Goal: Transaction & Acquisition: Purchase product/service

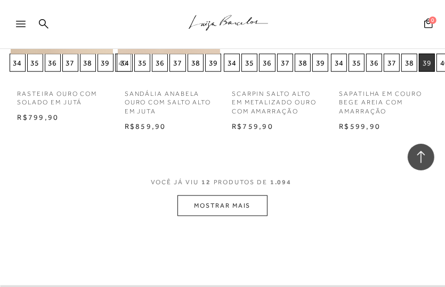
scroll to position [747, 0]
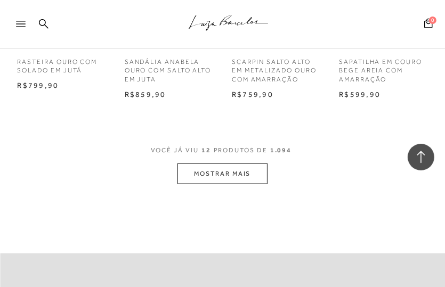
click at [218, 174] on button "MOSTRAR MAIS" at bounding box center [223, 174] width 90 height 21
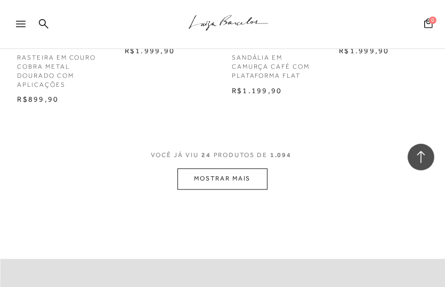
scroll to position [1440, 0]
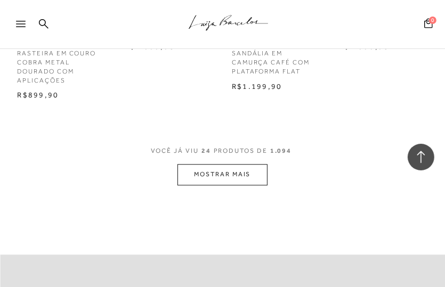
click at [218, 177] on button "MOSTRAR MAIS" at bounding box center [223, 174] width 90 height 21
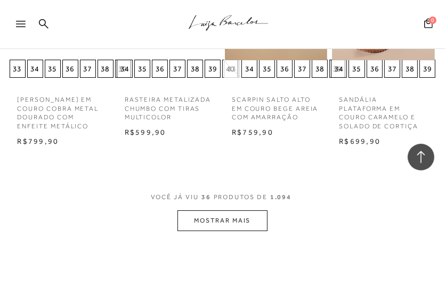
scroll to position [2080, 0]
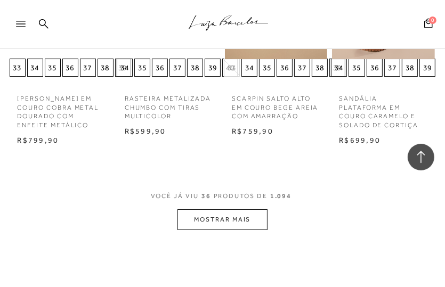
click at [248, 219] on button "MOSTRAR MAIS" at bounding box center [223, 220] width 90 height 21
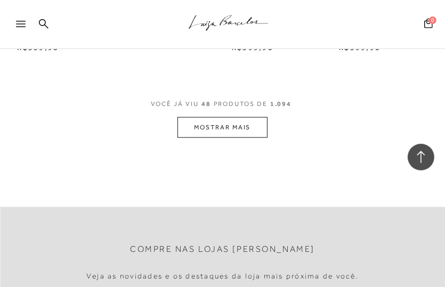
scroll to position [2880, 0]
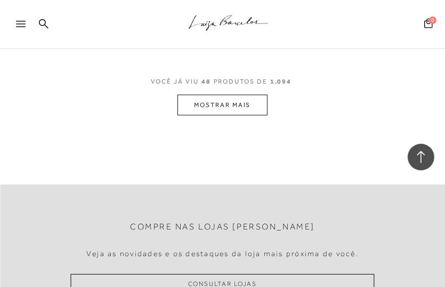
click at [259, 107] on button "MOSTRAR MAIS" at bounding box center [223, 105] width 90 height 21
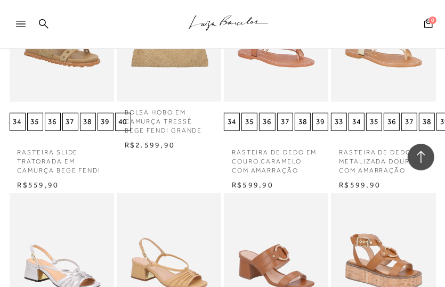
click at [427, 158] on icon at bounding box center [421, 157] width 14 height 14
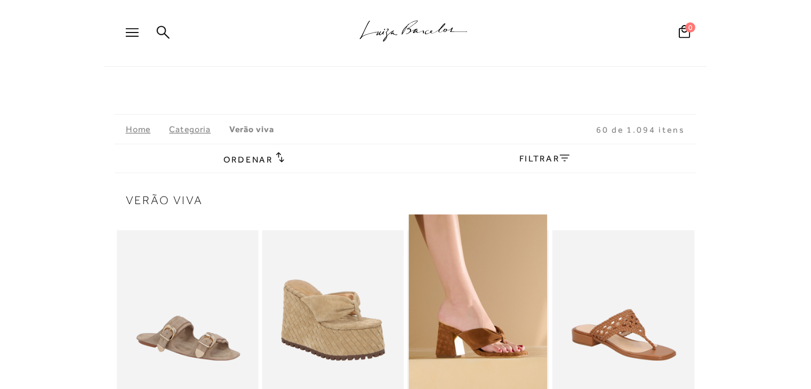
scroll to position [0, 0]
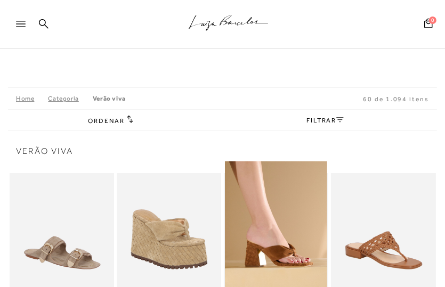
click at [336, 120] on link "FILTRAR" at bounding box center [325, 120] width 37 height 7
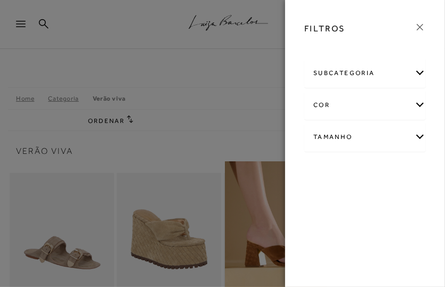
click at [415, 139] on div "Tamanho" at bounding box center [365, 137] width 121 height 28
click at [371, 220] on label "36" at bounding box center [376, 228] width 25 height 23
click at [371, 225] on input "36" at bounding box center [367, 230] width 11 height 11
checkbox input "true"
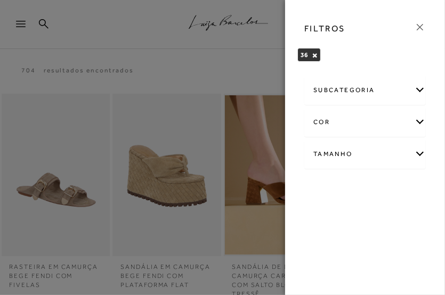
click at [223, 64] on div at bounding box center [222, 147] width 445 height 295
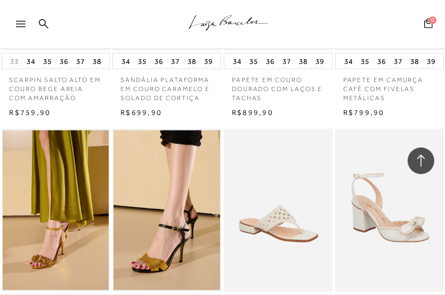
scroll to position [2885, 0]
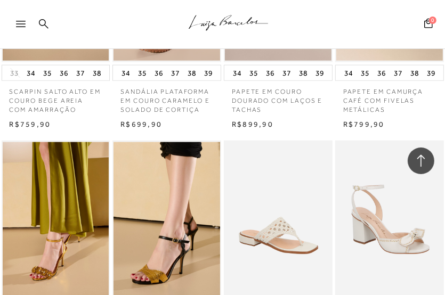
click at [41, 18] on link at bounding box center [44, 24] width 10 height 13
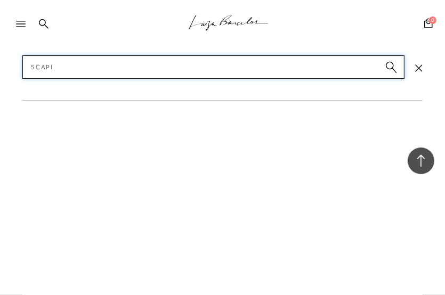
type input "scapim"
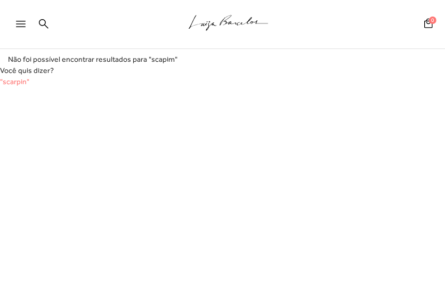
click at [19, 82] on span ""scarpin"" at bounding box center [14, 81] width 29 height 9
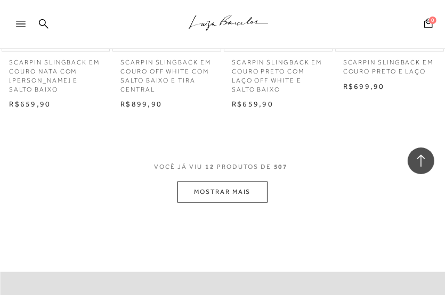
scroll to position [722, 0]
click at [257, 193] on button "MOSTRAR MAIS" at bounding box center [223, 193] width 90 height 21
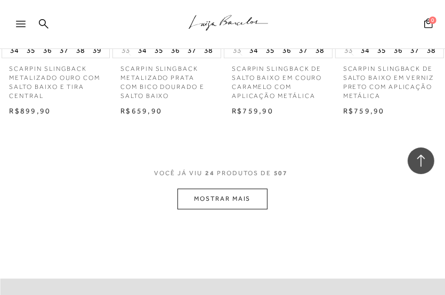
scroll to position [1469, 0]
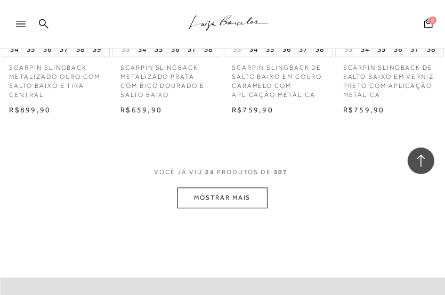
click at [257, 193] on button "MOSTRAR MAIS" at bounding box center [223, 198] width 90 height 21
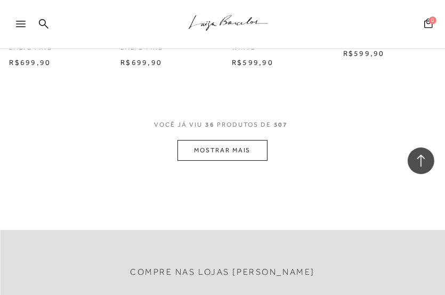
scroll to position [2322, 0]
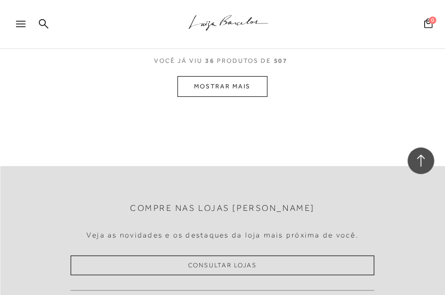
click at [247, 87] on button "MOSTRAR MAIS" at bounding box center [223, 86] width 90 height 21
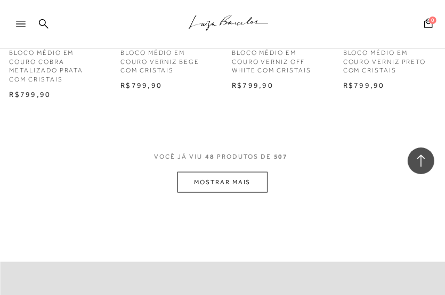
scroll to position [3015, 0]
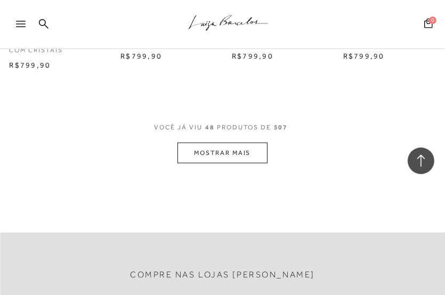
click at [231, 144] on button "MOSTRAR MAIS" at bounding box center [223, 153] width 90 height 21
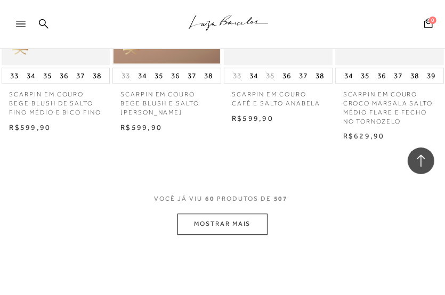
scroll to position [3708, 0]
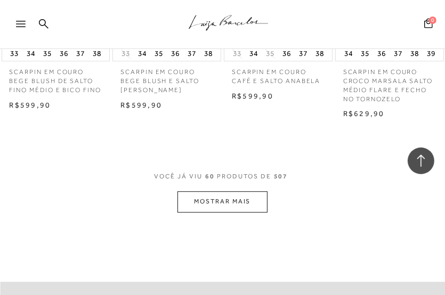
click at [262, 193] on button "MOSTRAR MAIS" at bounding box center [223, 201] width 90 height 21
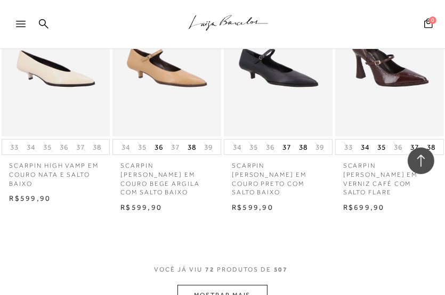
scroll to position [4402, 0]
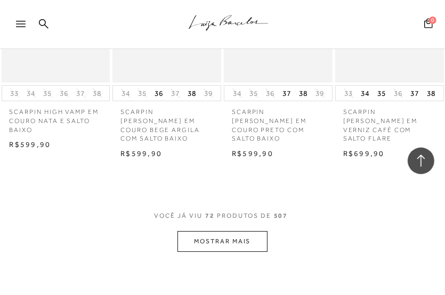
click at [253, 231] on button "MOSTRAR MAIS" at bounding box center [223, 241] width 90 height 21
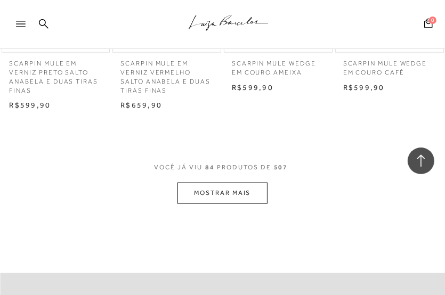
scroll to position [5202, 0]
click at [258, 182] on button "MOSTRAR MAIS" at bounding box center [223, 192] width 90 height 21
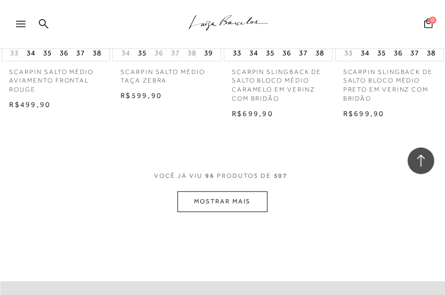
scroll to position [5948, 0]
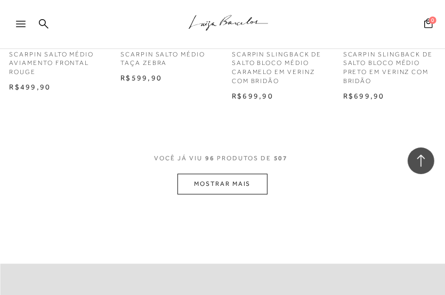
click at [226, 174] on button "MOSTRAR MAIS" at bounding box center [223, 184] width 90 height 21
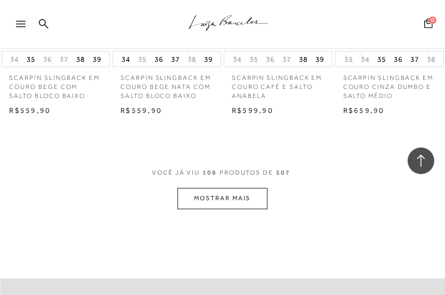
scroll to position [6695, 0]
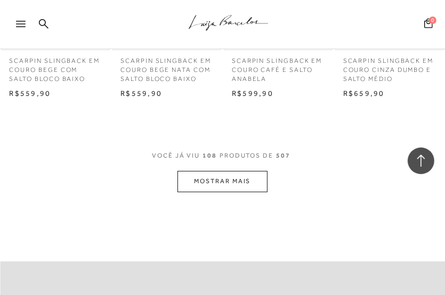
click at [237, 171] on button "MOSTRAR MAIS" at bounding box center [223, 181] width 90 height 21
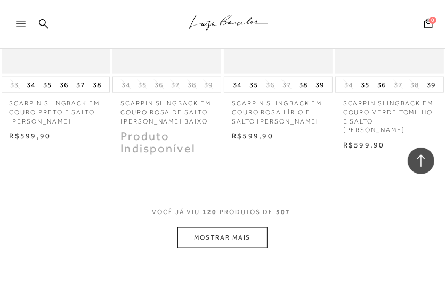
scroll to position [7441, 0]
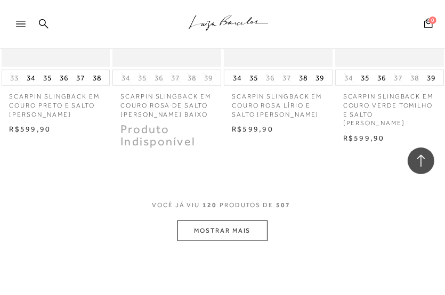
click at [237, 221] on button "MOSTRAR MAIS" at bounding box center [223, 231] width 90 height 21
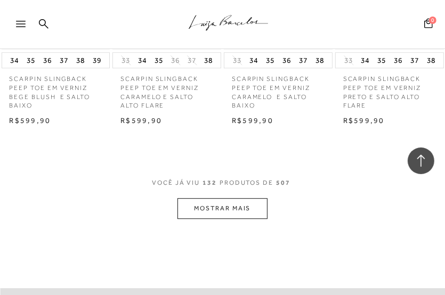
scroll to position [8241, 0]
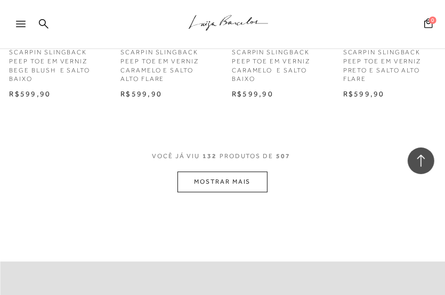
click at [250, 172] on button "MOSTRAR MAIS" at bounding box center [223, 182] width 90 height 21
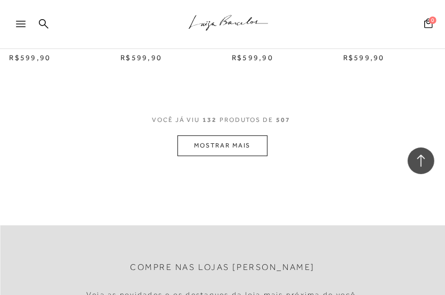
scroll to position [8295, 0]
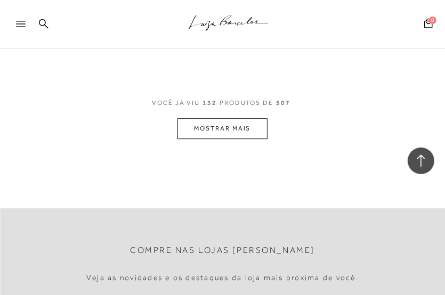
click at [247, 118] on button "MOSTRAR MAIS" at bounding box center [223, 128] width 90 height 21
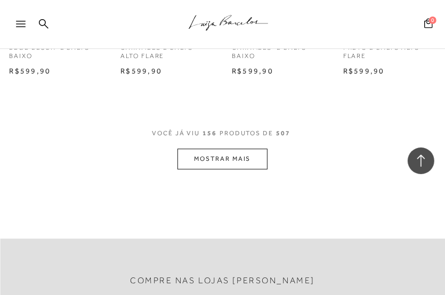
scroll to position [8241, 0]
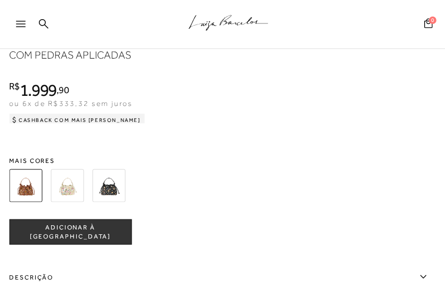
scroll to position [781, 0]
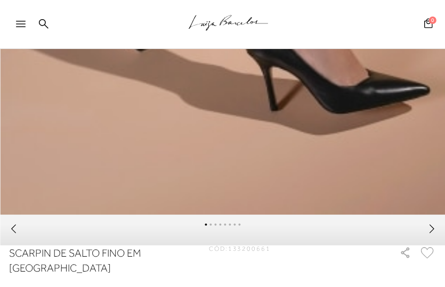
scroll to position [533, 0]
click at [437, 235] on icon at bounding box center [432, 229] width 11 height 11
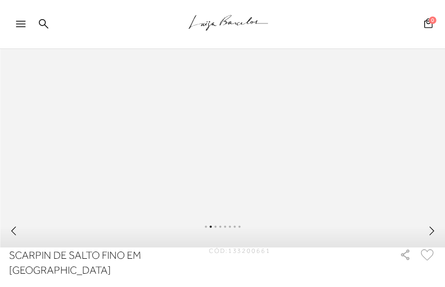
scroll to position [587, 0]
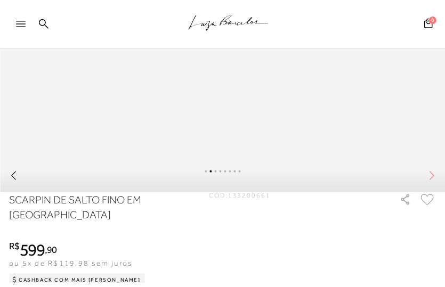
click at [433, 181] on icon at bounding box center [432, 176] width 11 height 11
click at [429, 189] on div at bounding box center [222, 178] width 445 height 30
click at [433, 181] on icon at bounding box center [432, 176] width 11 height 11
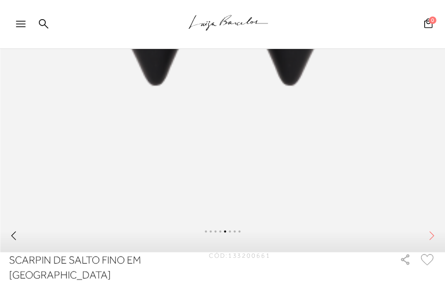
scroll to position [533, 0]
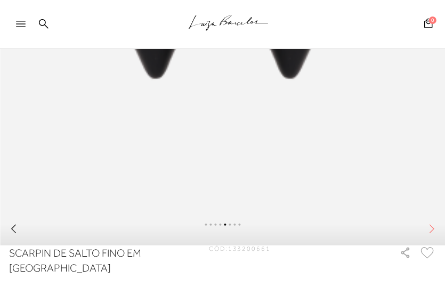
click at [437, 235] on icon at bounding box center [432, 229] width 11 height 11
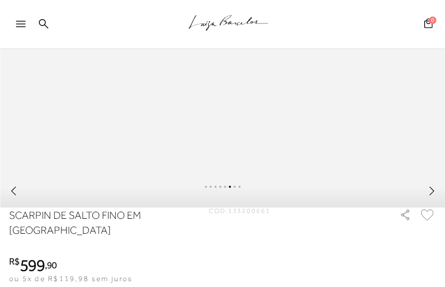
scroll to position [587, 0]
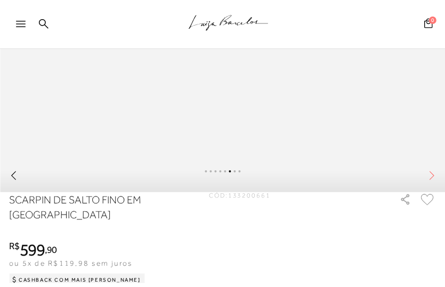
click at [437, 181] on icon at bounding box center [432, 176] width 11 height 11
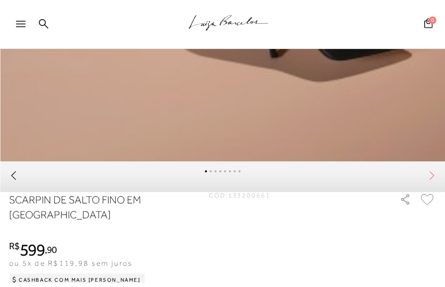
click at [434, 181] on icon at bounding box center [432, 176] width 11 height 11
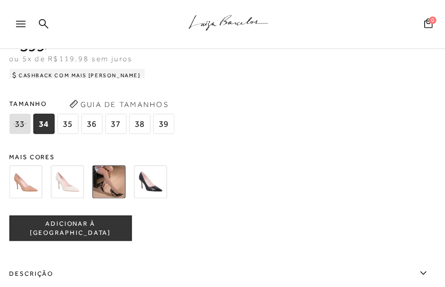
scroll to position [800, 0]
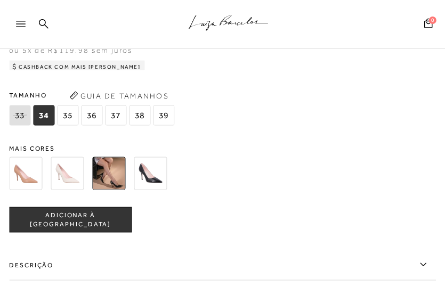
click at [60, 180] on img at bounding box center [67, 173] width 33 height 33
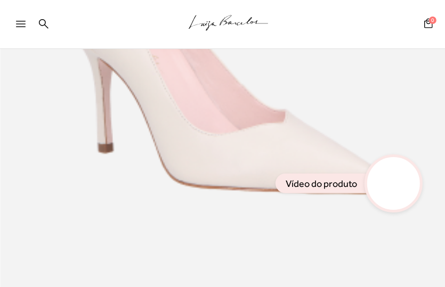
scroll to position [373, 0]
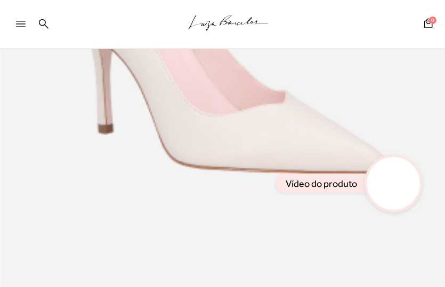
click at [375, 189] on video at bounding box center [394, 184] width 50 height 50
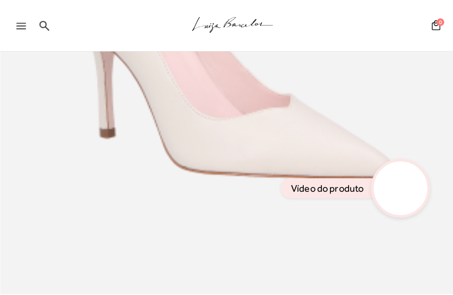
scroll to position [0, 0]
